Goal: Find specific page/section: Find specific page/section

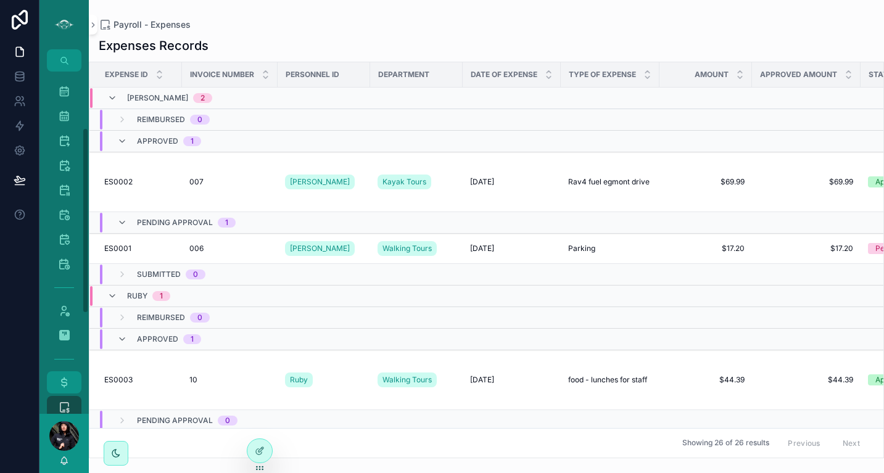
scroll to position [279, 162]
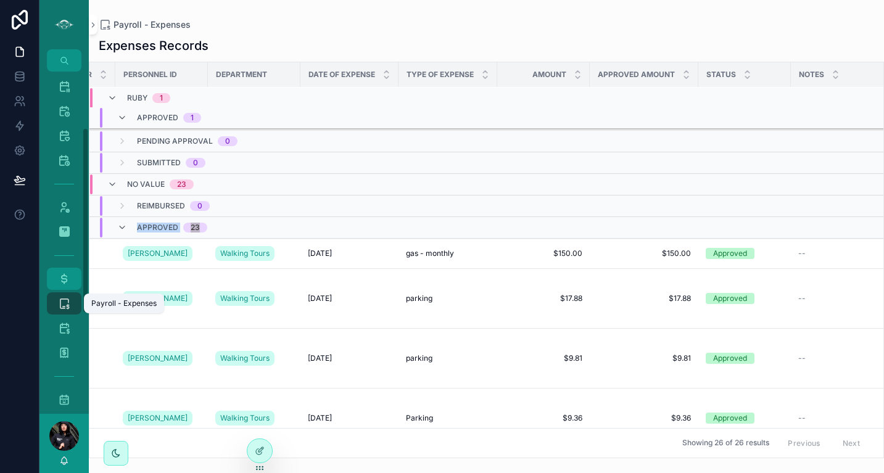
drag, startPoint x: 63, startPoint y: 292, endPoint x: 63, endPoint y: 275, distance: 17.3
click at [63, 292] on link "Payroll - Expenses 26" at bounding box center [64, 303] width 35 height 22
click at [63, 275] on icon "scrollable content" at bounding box center [64, 279] width 12 height 12
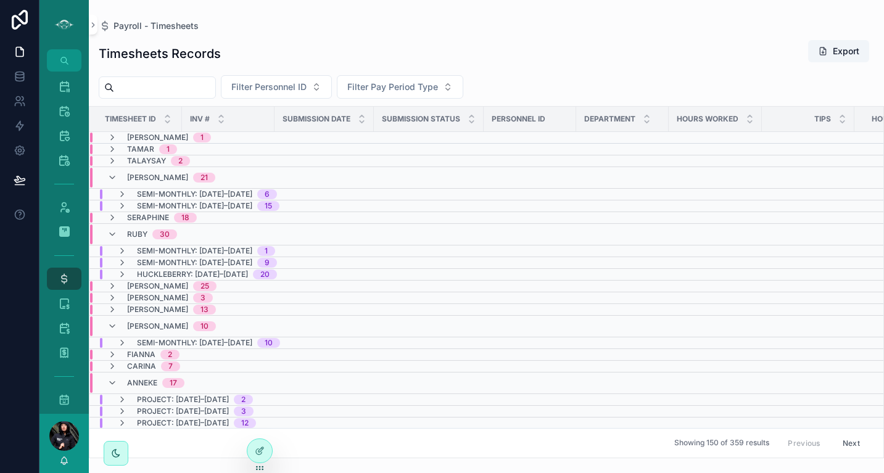
scroll to position [10, 0]
click at [113, 321] on icon "scrollable content" at bounding box center [112, 326] width 10 height 10
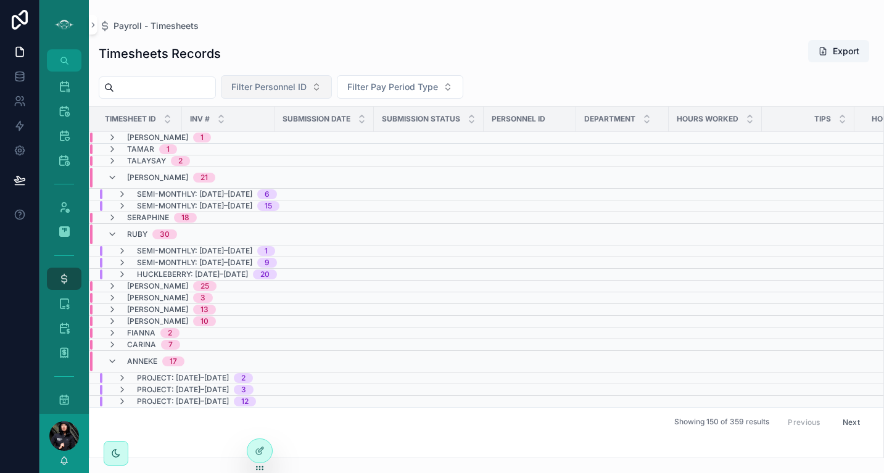
click at [304, 94] on button "Filter Personnel ID" at bounding box center [276, 86] width 111 height 23
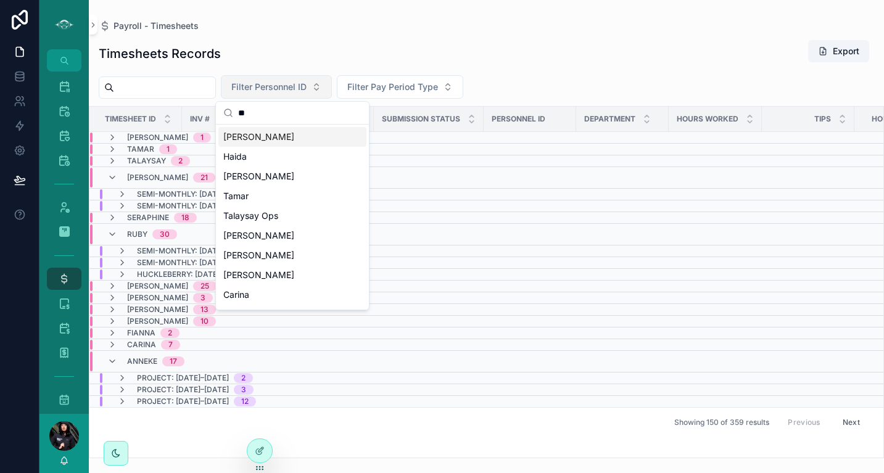
type input "***"
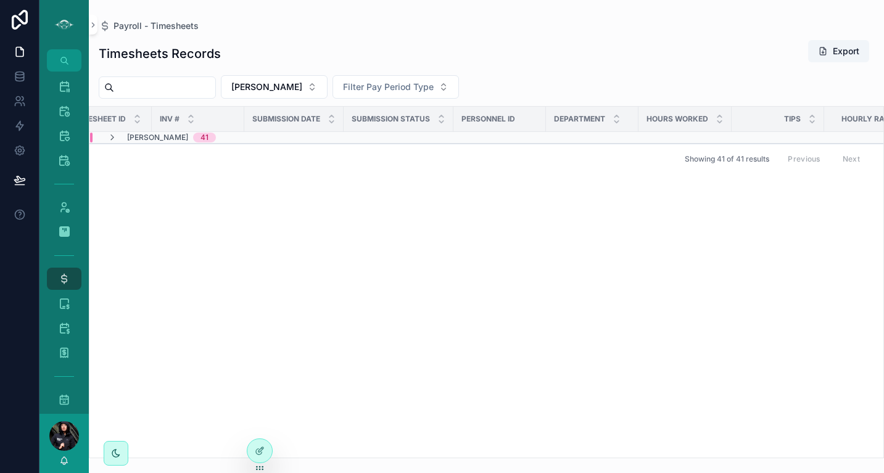
scroll to position [0, 26]
click at [112, 136] on icon "scrollable content" at bounding box center [112, 138] width 10 height 10
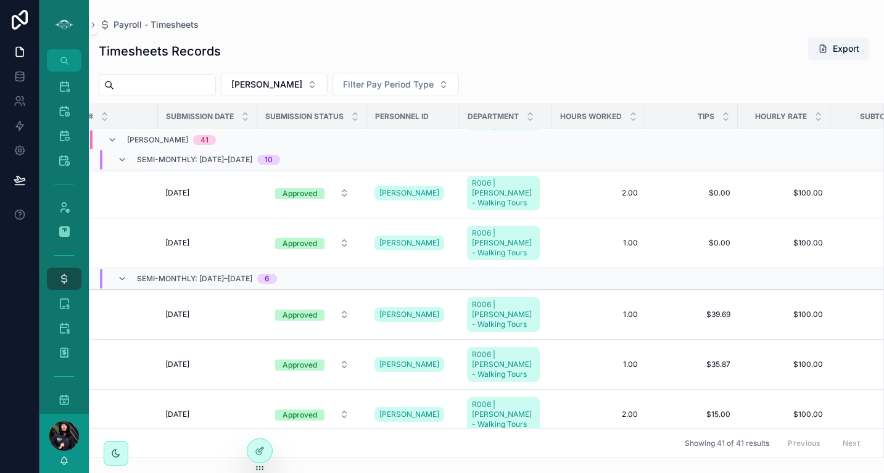
scroll to position [536, 117]
